Goal: Browse casually

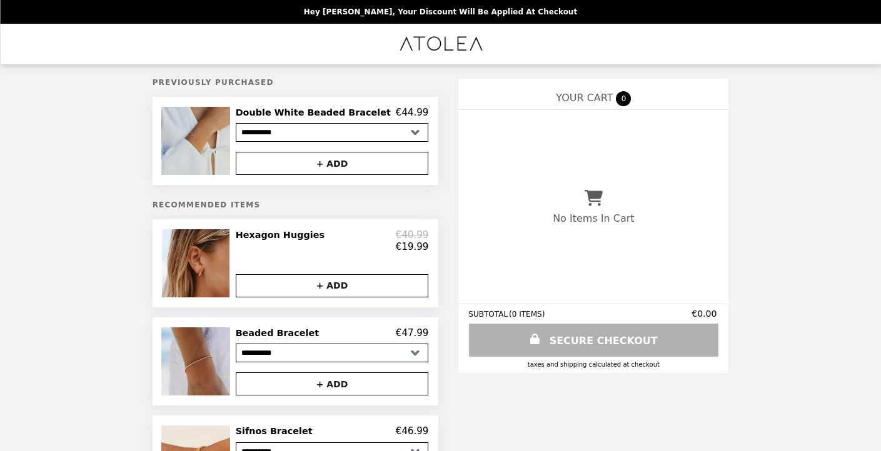
click at [213, 141] on img at bounding box center [196, 141] width 71 height 68
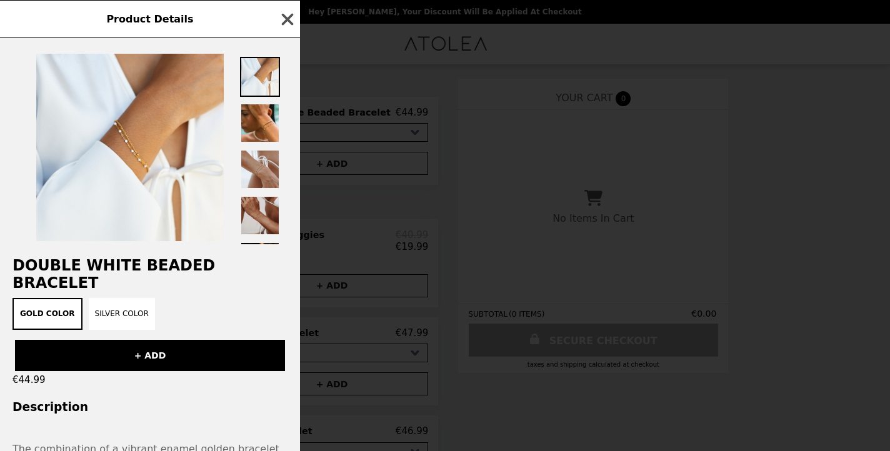
click at [283, 18] on icon "button" at bounding box center [287, 19] width 19 height 19
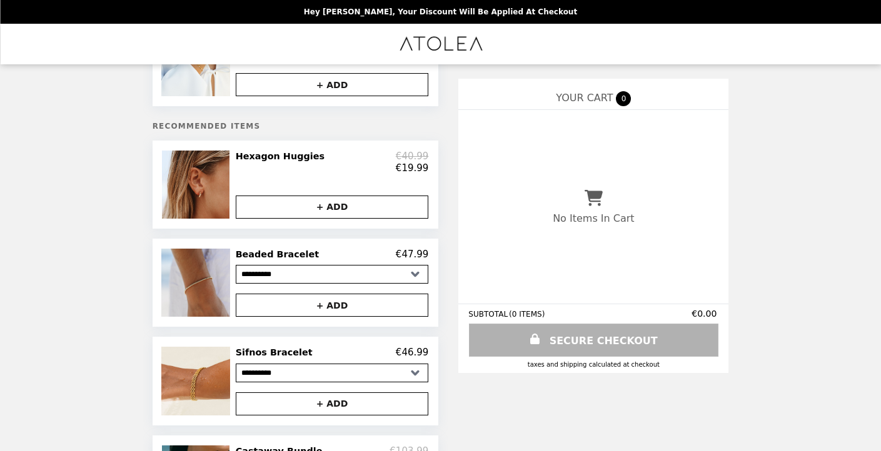
scroll to position [97, 0]
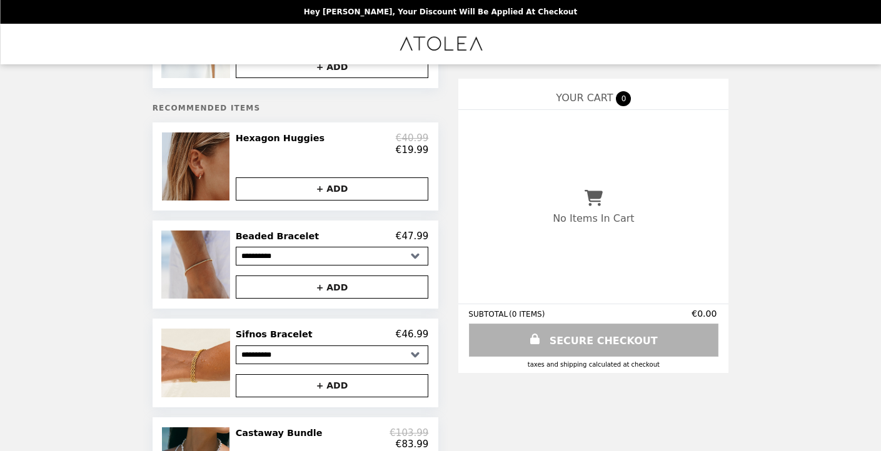
click at [214, 176] on img at bounding box center [197, 167] width 71 height 68
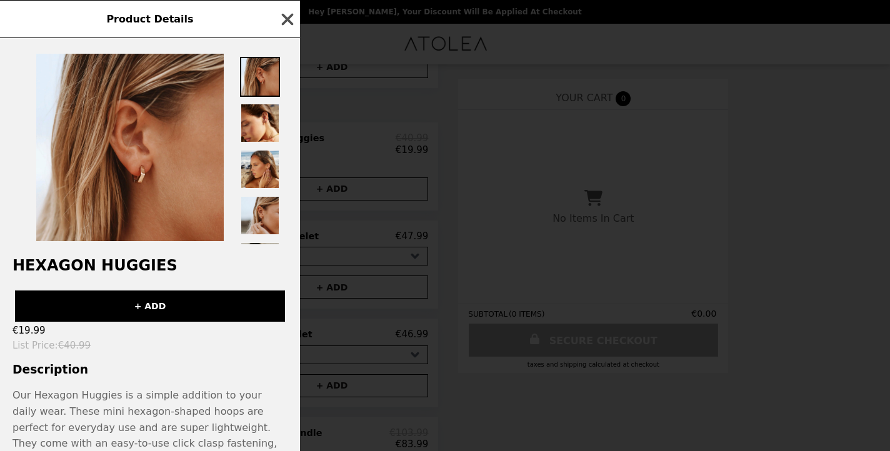
click at [286, 20] on icon "button" at bounding box center [288, 19] width 12 height 12
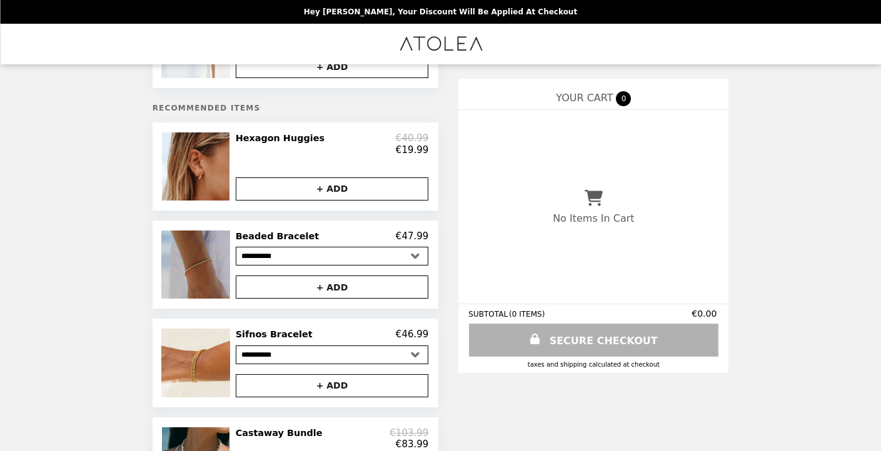
click at [211, 266] on img at bounding box center [196, 265] width 71 height 68
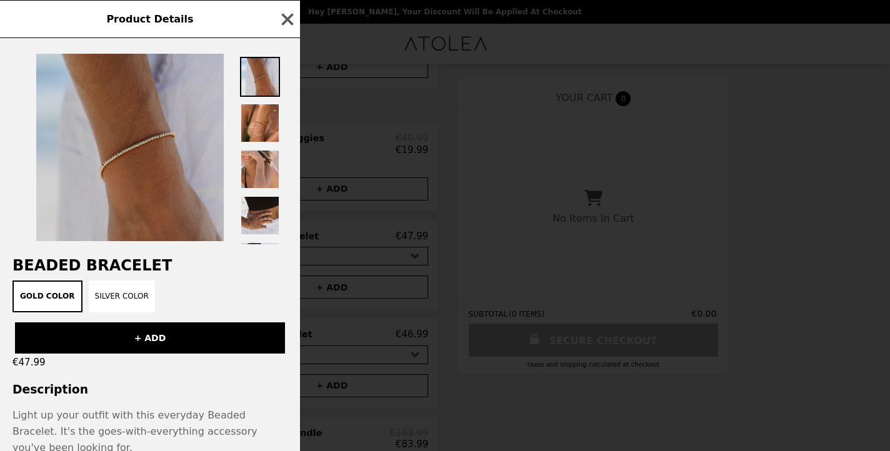
click at [170, 157] on img at bounding box center [130, 148] width 188 height 188
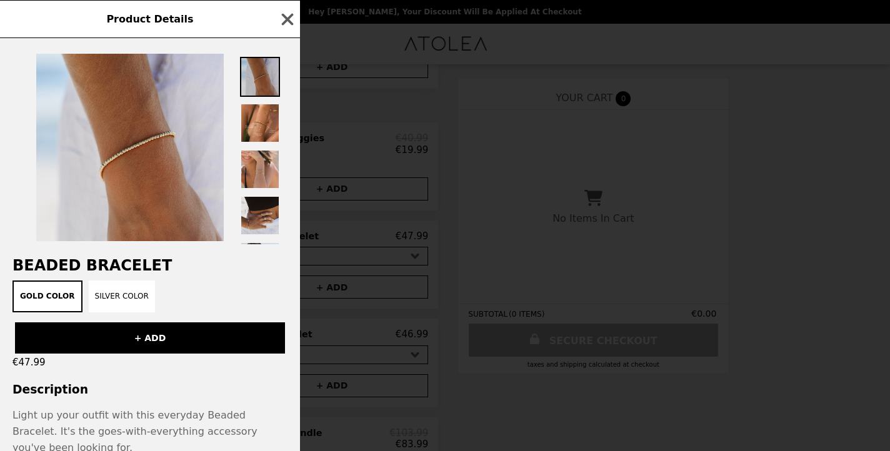
click at [250, 71] on img at bounding box center [260, 77] width 40 height 40
click at [253, 74] on img at bounding box center [260, 77] width 40 height 40
click at [258, 120] on img at bounding box center [260, 123] width 40 height 40
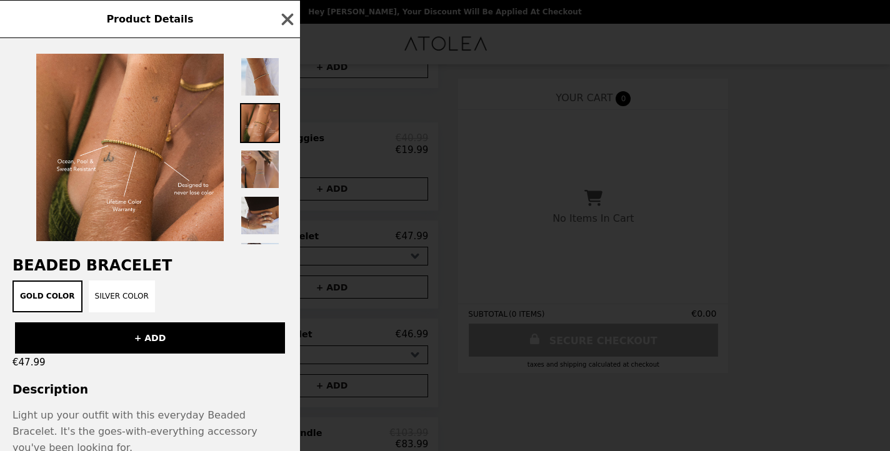
click at [254, 163] on img at bounding box center [260, 169] width 40 height 40
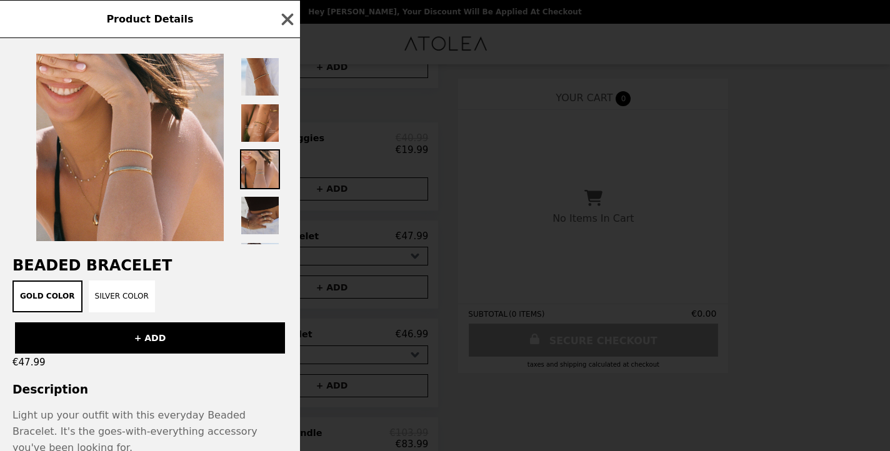
click at [254, 203] on img at bounding box center [260, 216] width 40 height 40
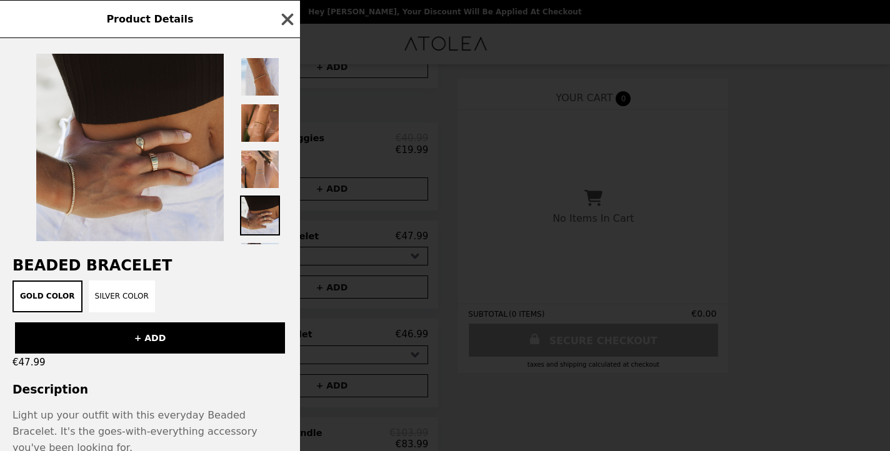
click at [290, 23] on icon "button" at bounding box center [287, 19] width 19 height 19
